Goal: Navigation & Orientation: Find specific page/section

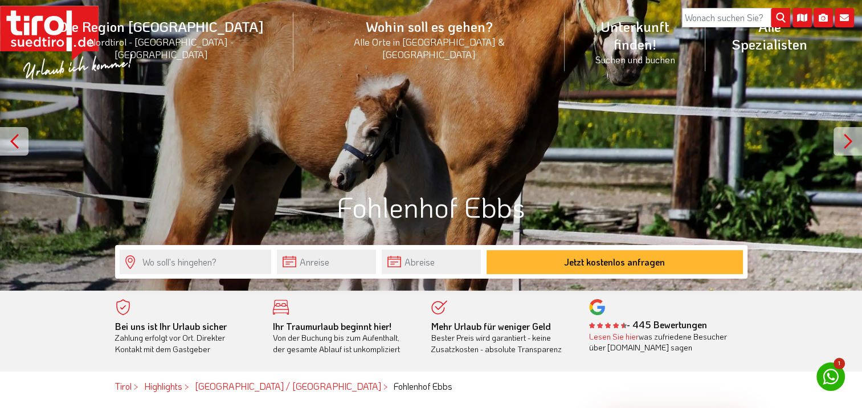
scroll to position [57, 0]
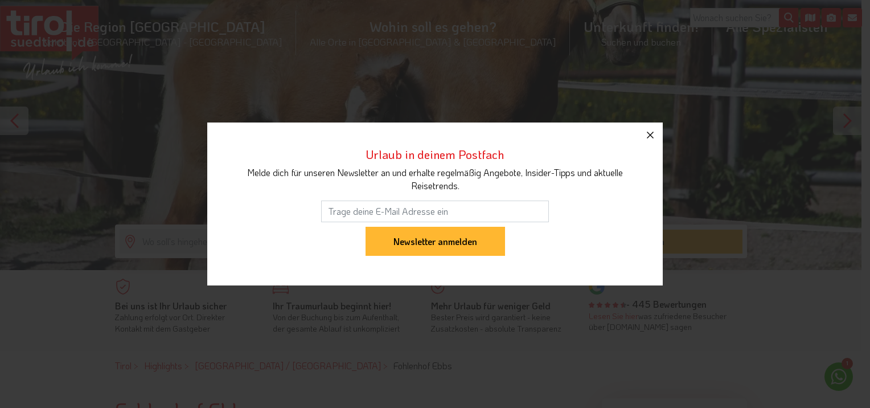
click at [650, 129] on icon "button" at bounding box center [650, 135] width 14 height 14
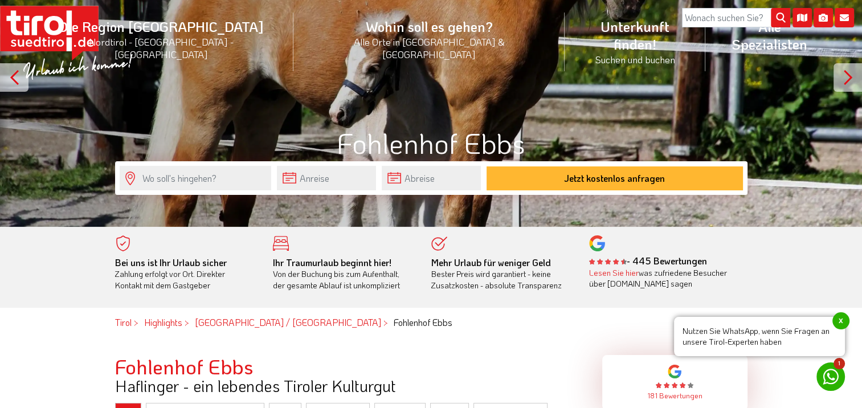
scroll to position [0, 0]
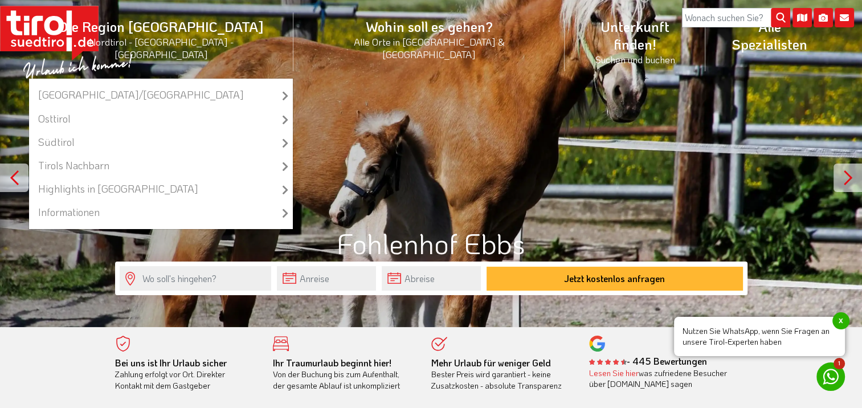
click at [222, 23] on li "Die Region Tirol Nordtirol - Südtirol - Osttirol Tirol/Nordtirol Tirol/Nordtiro…" at bounding box center [160, 41] width 265 height 73
click at [212, 23] on li "Die Region Tirol Nordtirol - Südtirol - Osttirol Tirol/Nordtirol Tirol/Nordtiro…" at bounding box center [160, 41] width 265 height 73
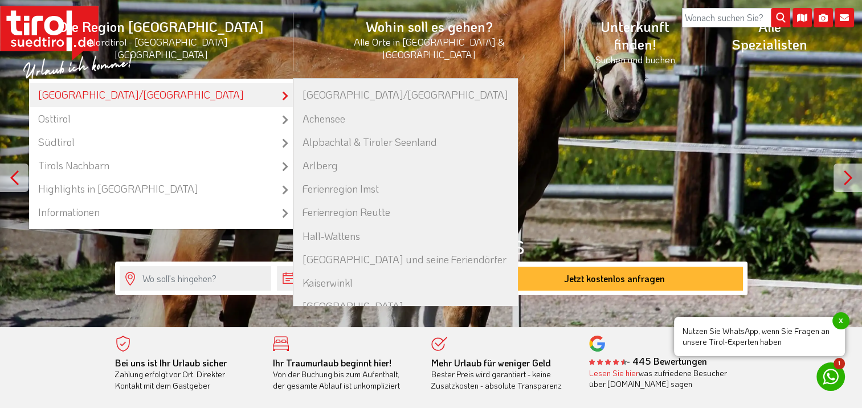
click at [183, 83] on link "[GEOGRAPHIC_DATA]/[GEOGRAPHIC_DATA]" at bounding box center [161, 94] width 264 height 23
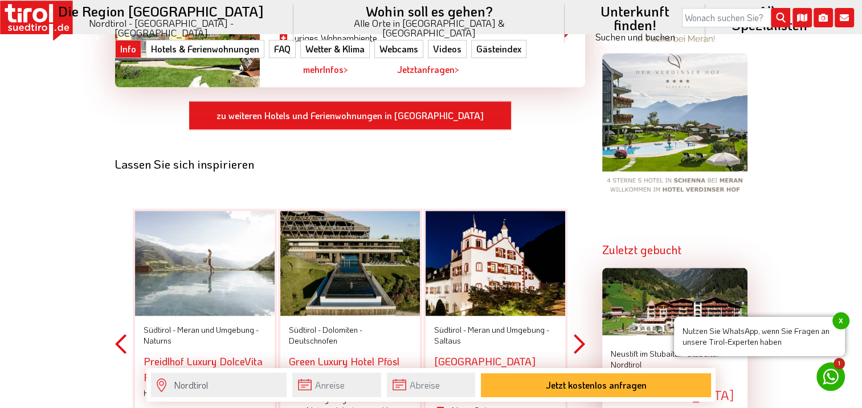
scroll to position [1082, 0]
